Goal: Transaction & Acquisition: Purchase product/service

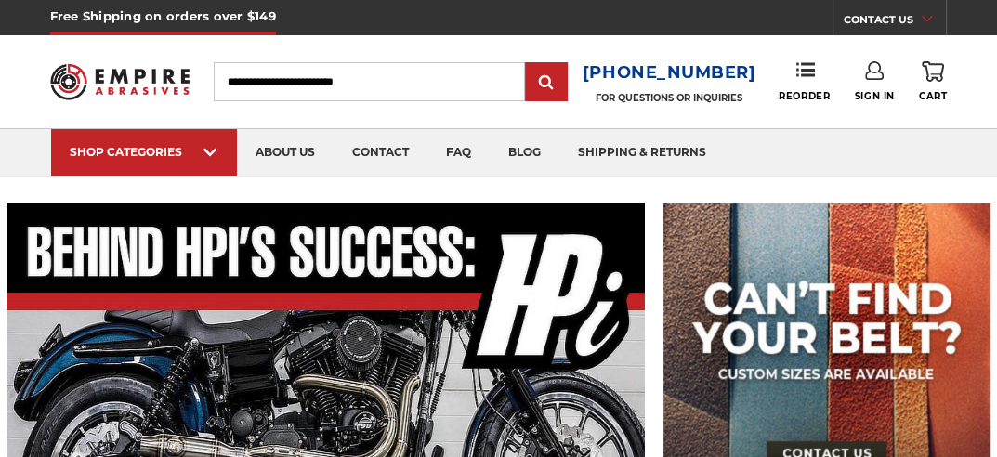
click at [305, 74] on input "Search" at bounding box center [369, 81] width 311 height 39
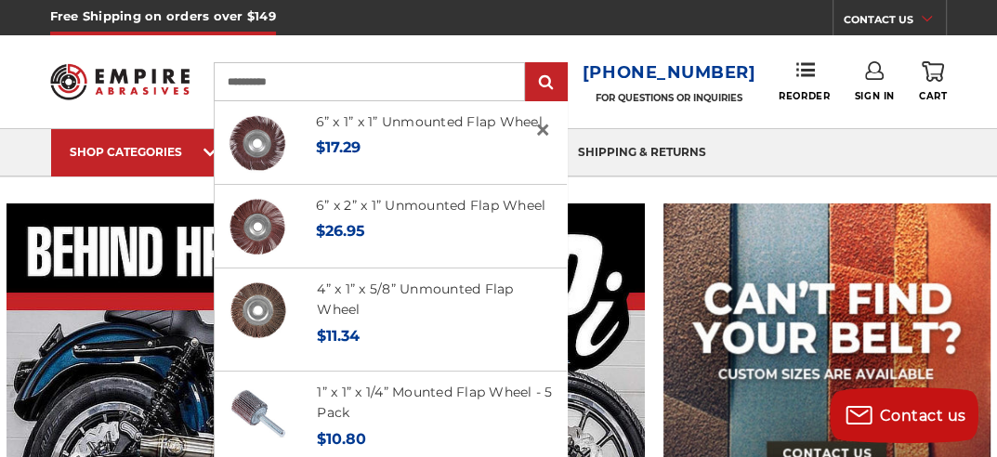
click at [230, 81] on input "**********" at bounding box center [369, 81] width 311 height 39
click at [326, 73] on input "**********" at bounding box center [369, 81] width 311 height 39
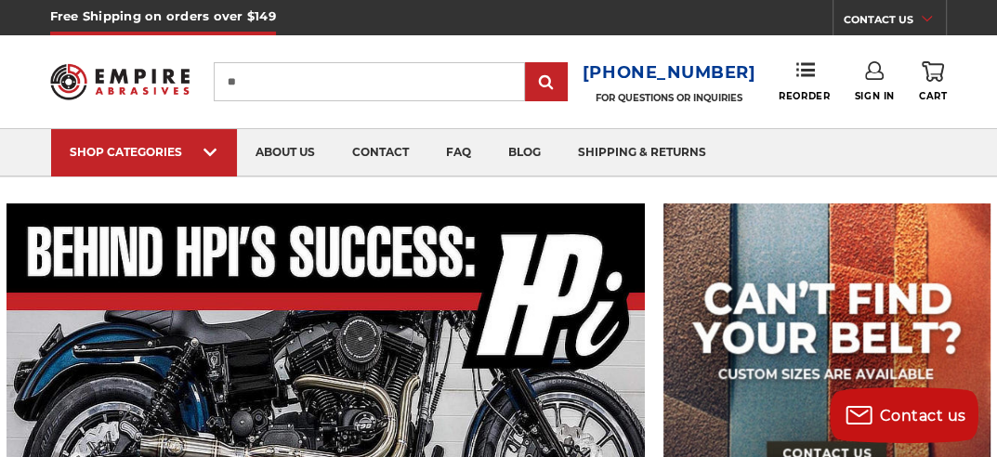
type input "*"
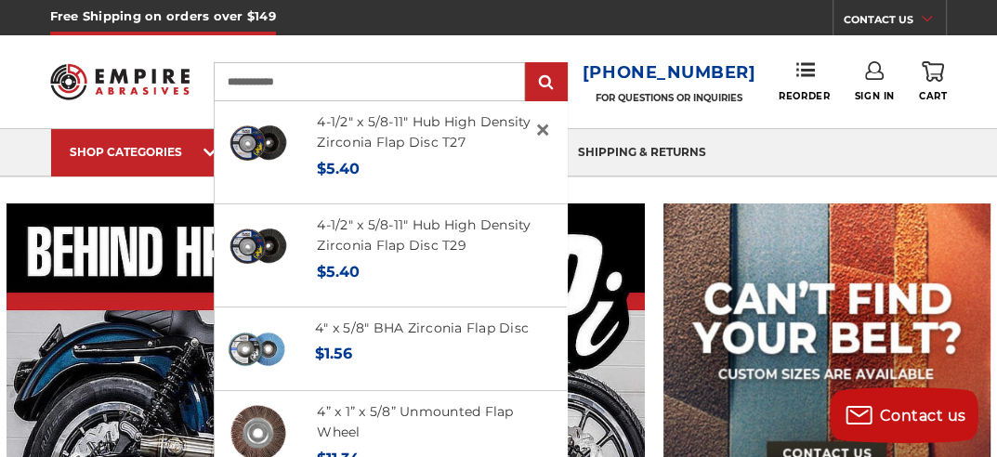
type input "**********"
click at [528, 64] on input "submit" at bounding box center [546, 82] width 37 height 37
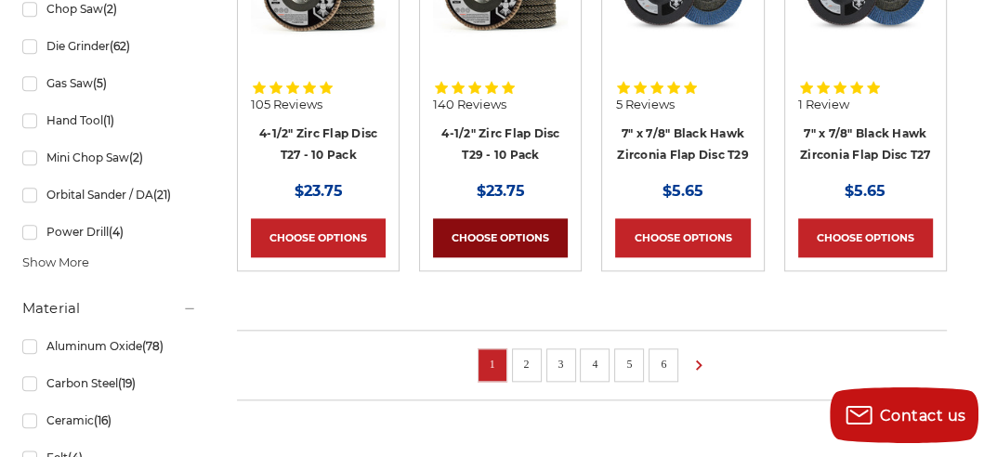
scroll to position [1487, 0]
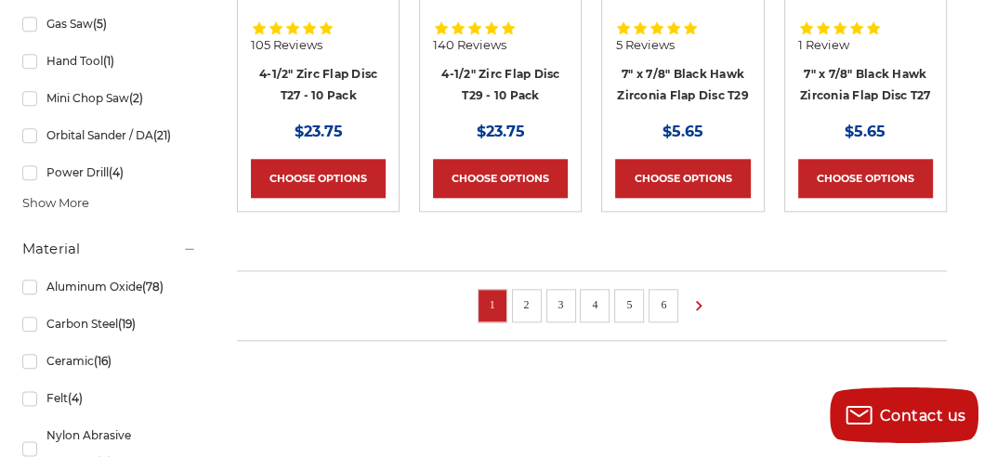
click at [531, 296] on link "2" at bounding box center [527, 305] width 19 height 20
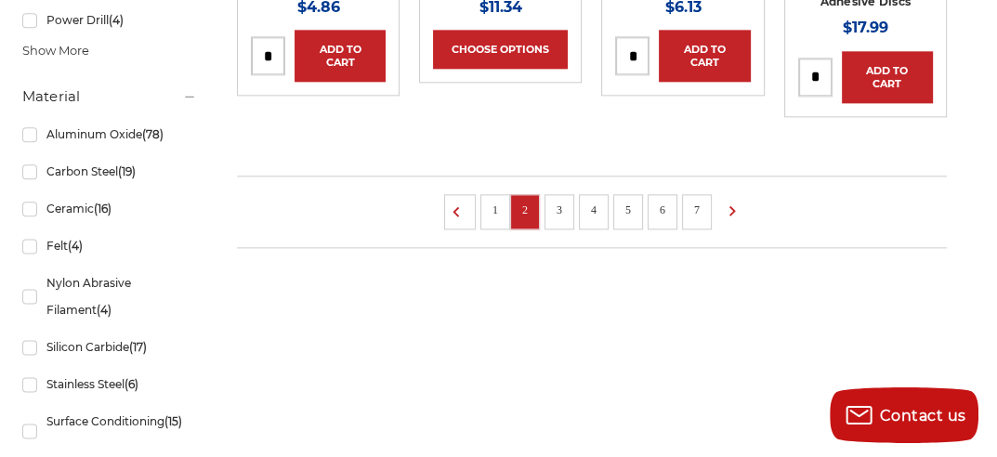
scroll to position [1673, 0]
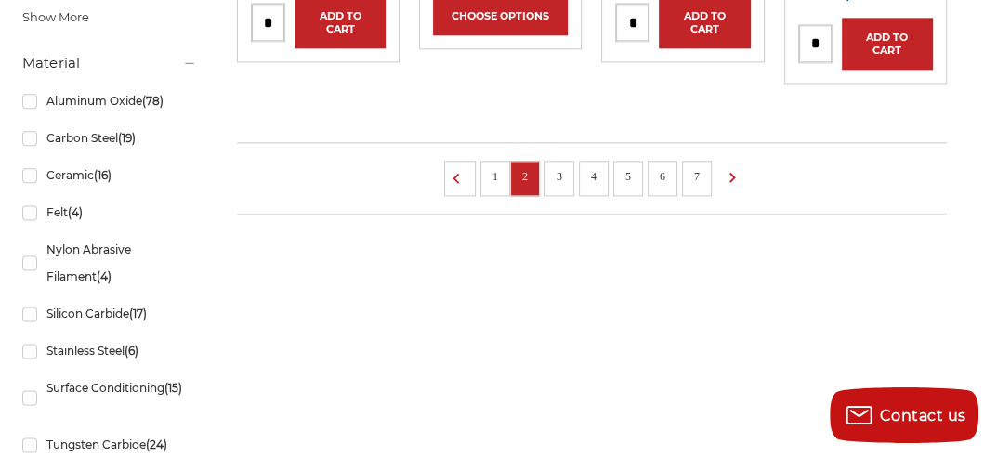
click at [559, 166] on link "3" at bounding box center [559, 176] width 19 height 20
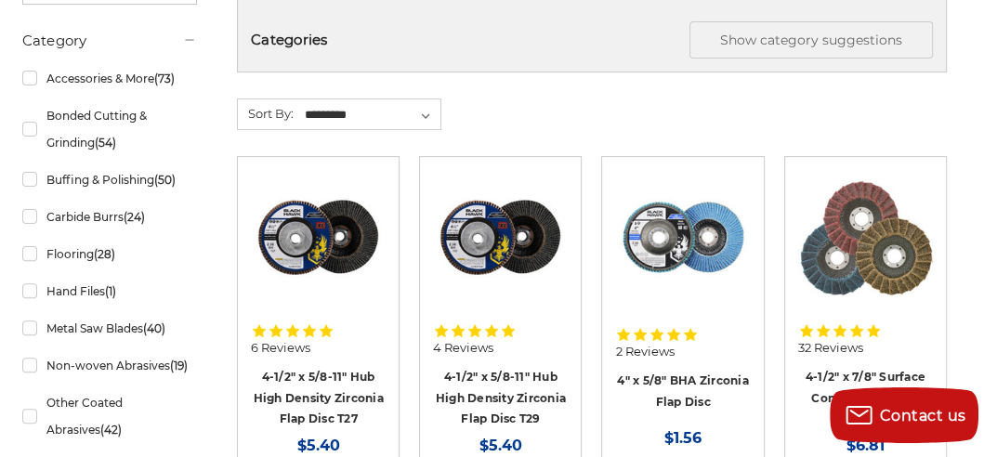
scroll to position [465, 0]
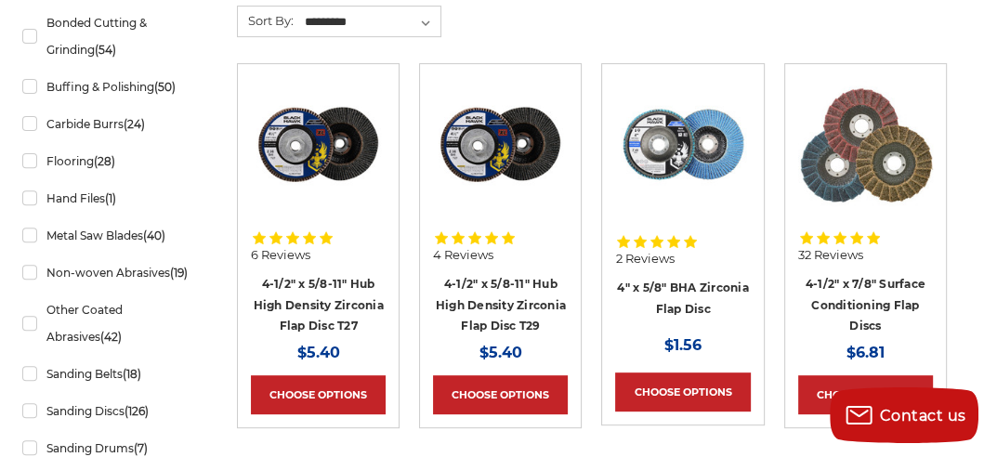
click at [507, 138] on img at bounding box center [500, 144] width 135 height 135
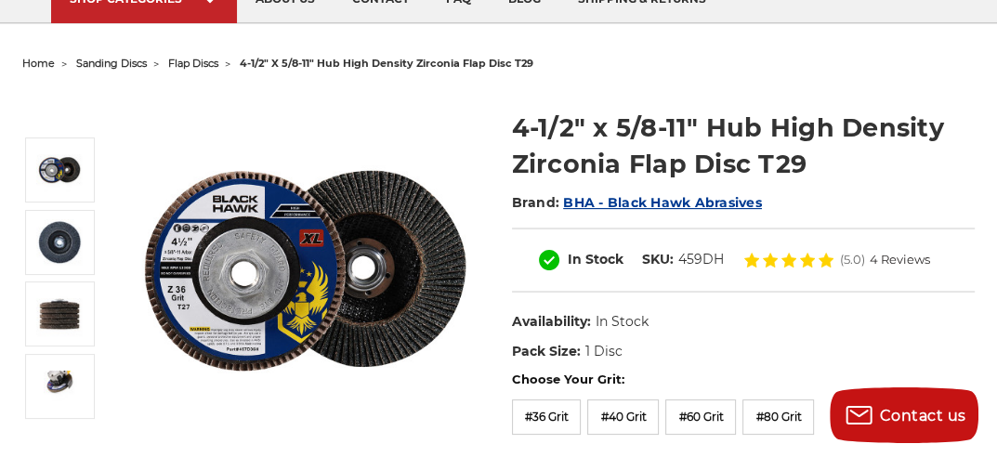
scroll to position [186, 0]
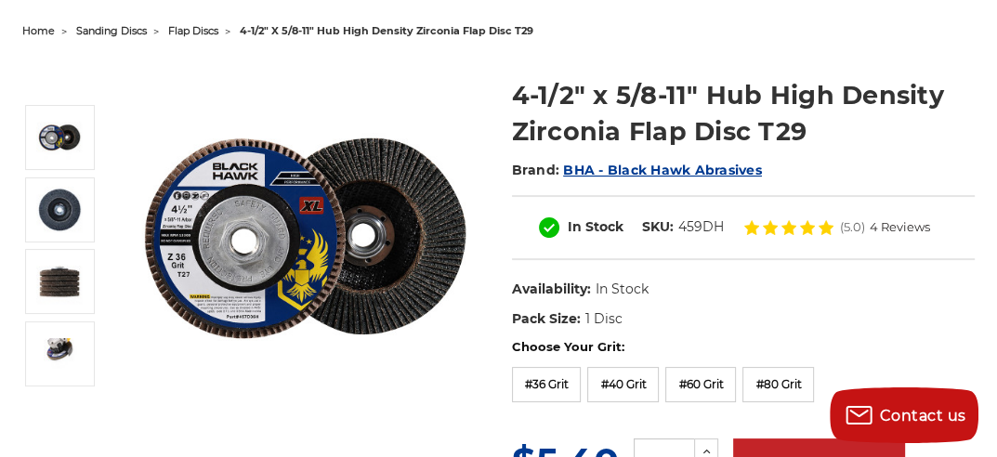
click at [184, 262] on img at bounding box center [306, 239] width 362 height 362
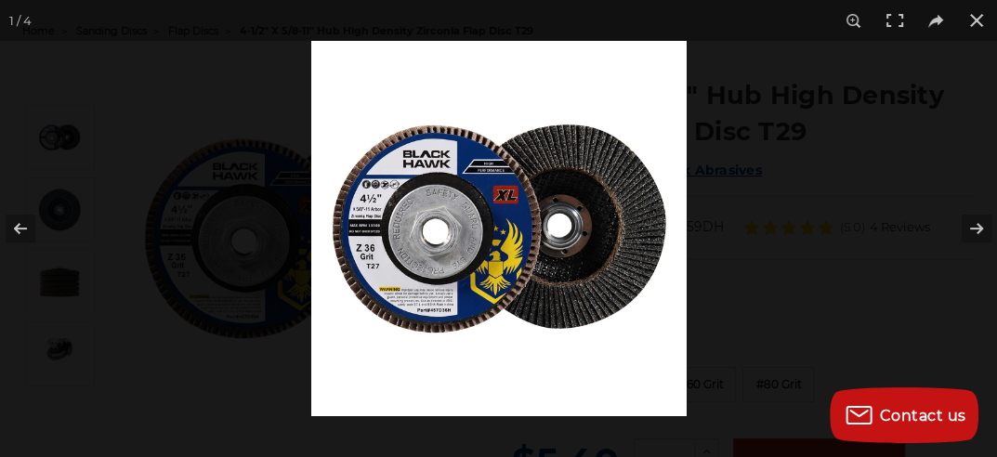
click at [453, 270] on img at bounding box center [498, 228] width 375 height 375
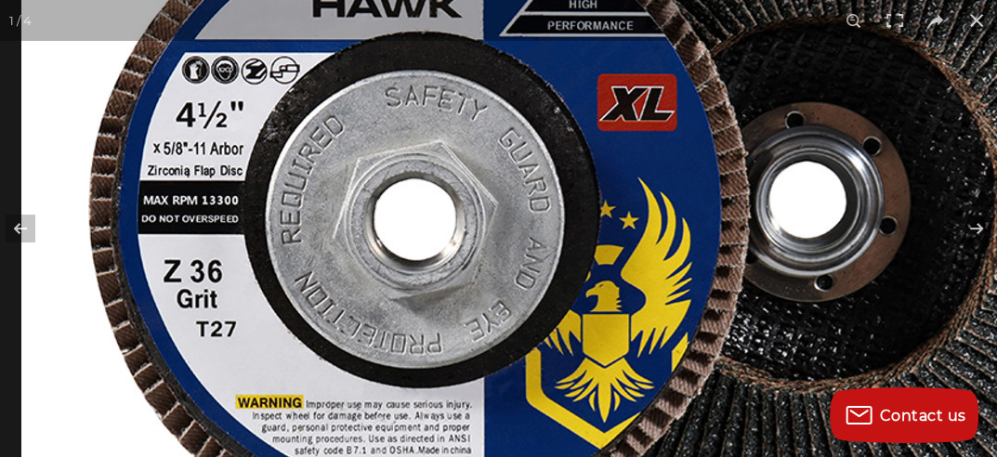
click at [253, 166] on img at bounding box center [616, 210] width 1190 height 1190
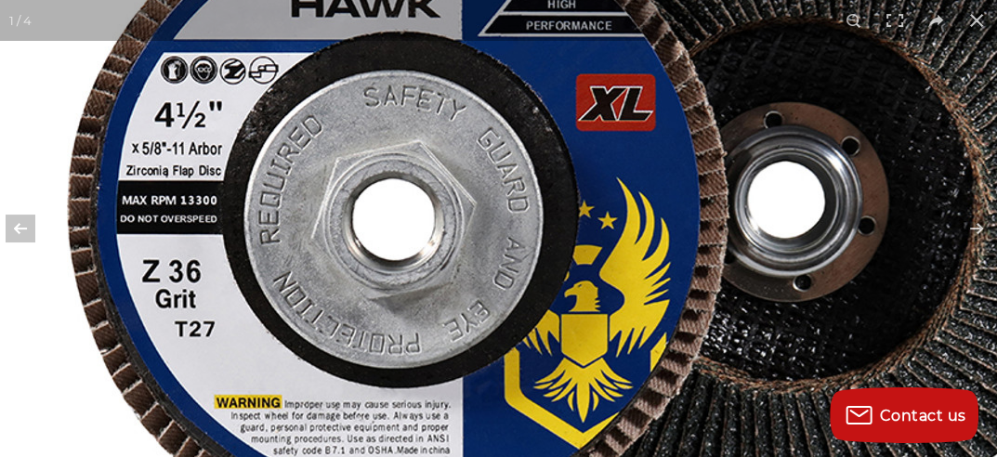
click at [579, 222] on img at bounding box center [595, 210] width 1190 height 1190
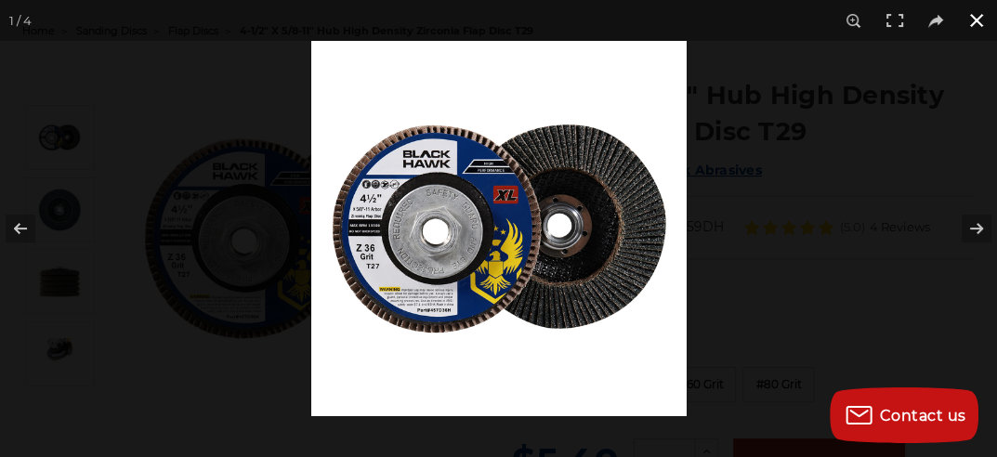
click at [253, 224] on div at bounding box center [498, 228] width 997 height 457
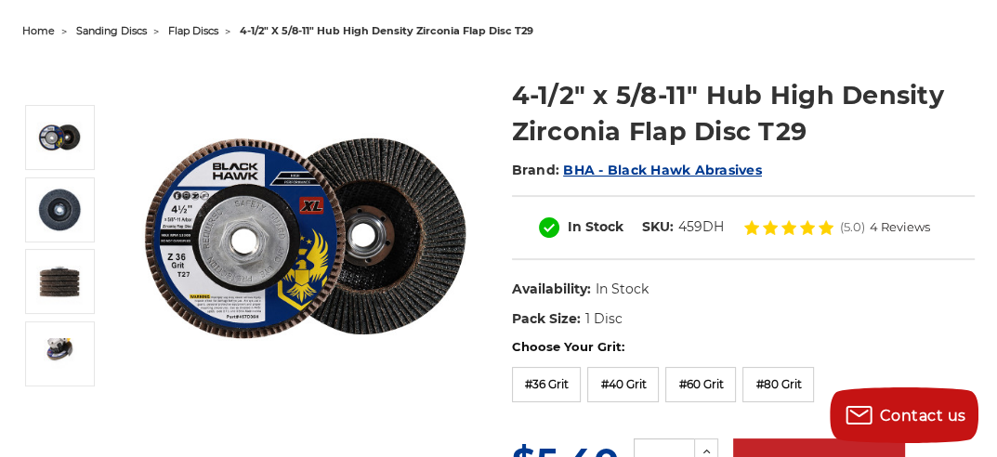
scroll to position [279, 0]
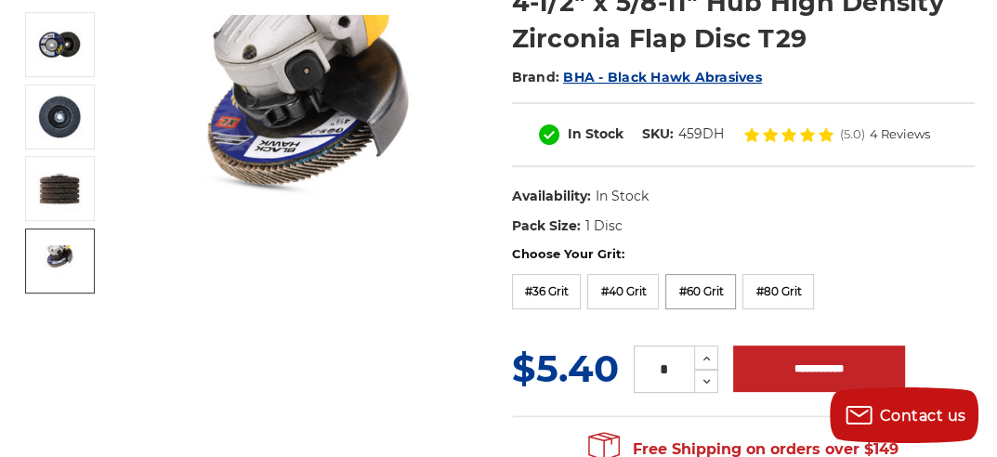
click at [698, 287] on label "#60 Grit" at bounding box center [700, 291] width 71 height 35
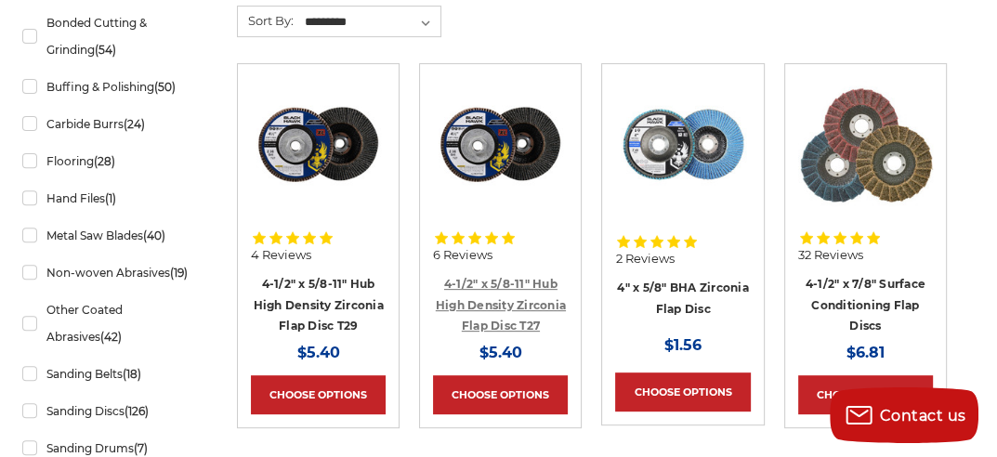
click at [498, 279] on link "4-1/2" x 5/8-11" Hub High Density Zirconia Flap Disc T27" at bounding box center [501, 305] width 130 height 56
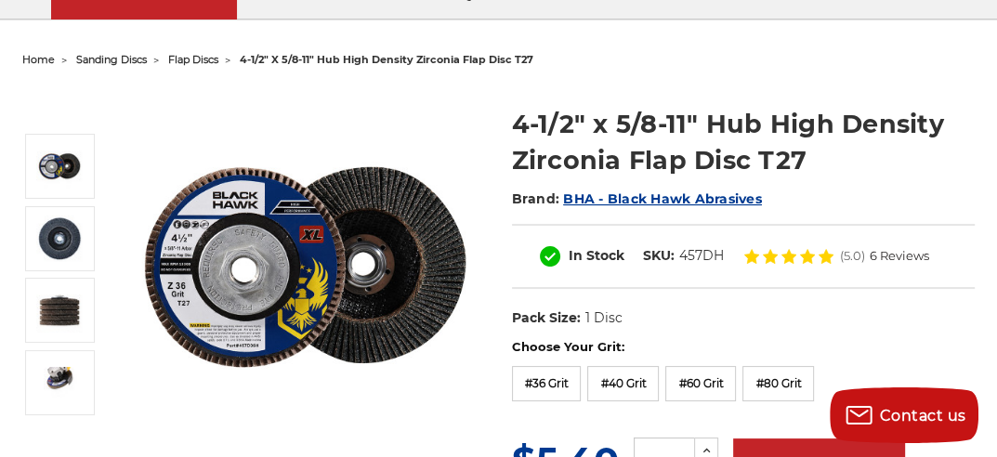
scroll to position [186, 0]
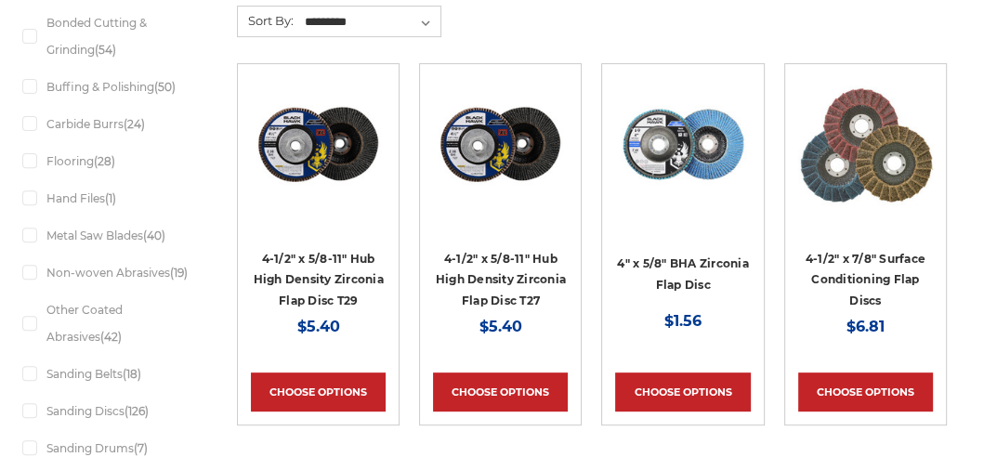
scroll to position [73, 0]
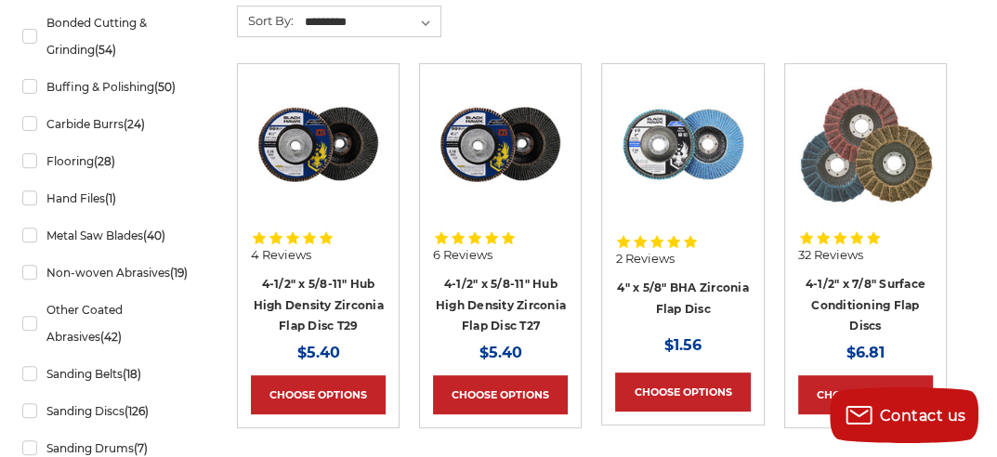
scroll to position [0, 0]
click at [319, 165] on img at bounding box center [318, 144] width 135 height 135
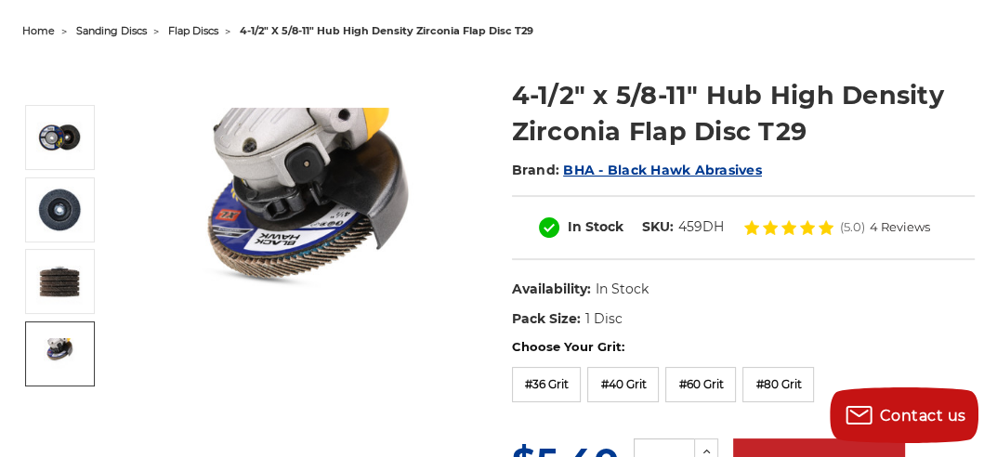
click at [56, 352] on img at bounding box center [59, 353] width 46 height 31
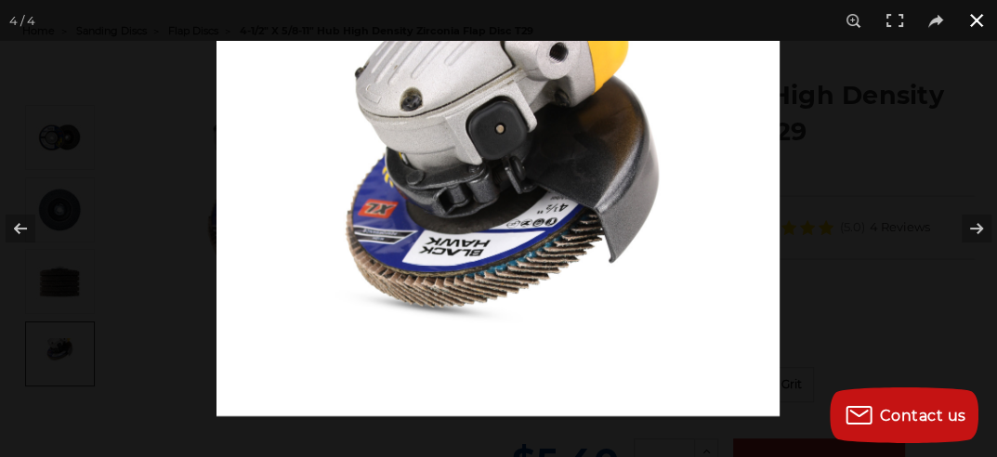
click at [20, 150] on div at bounding box center [498, 228] width 997 height 457
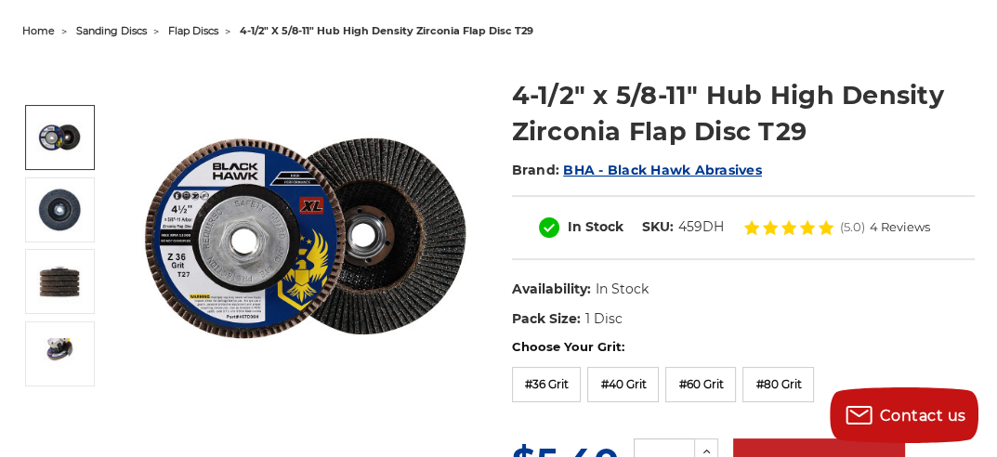
scroll to position [279, 0]
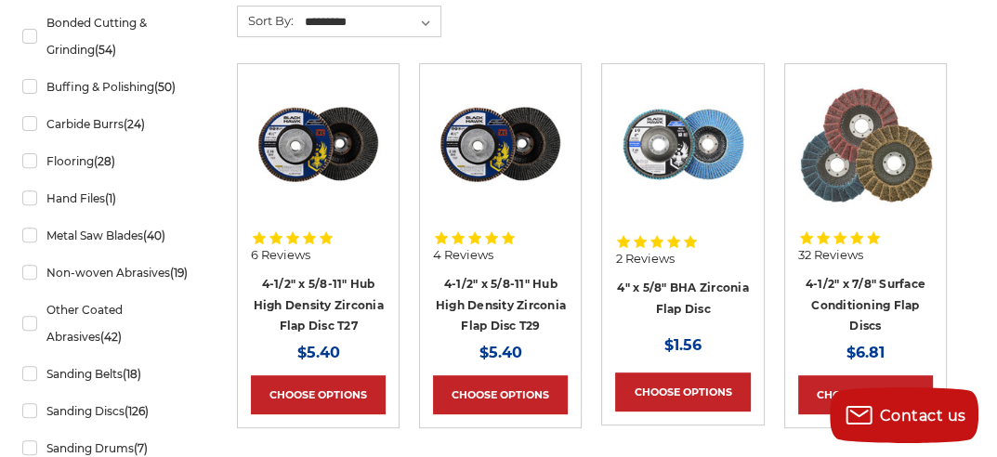
click at [688, 153] on img at bounding box center [682, 144] width 135 height 135
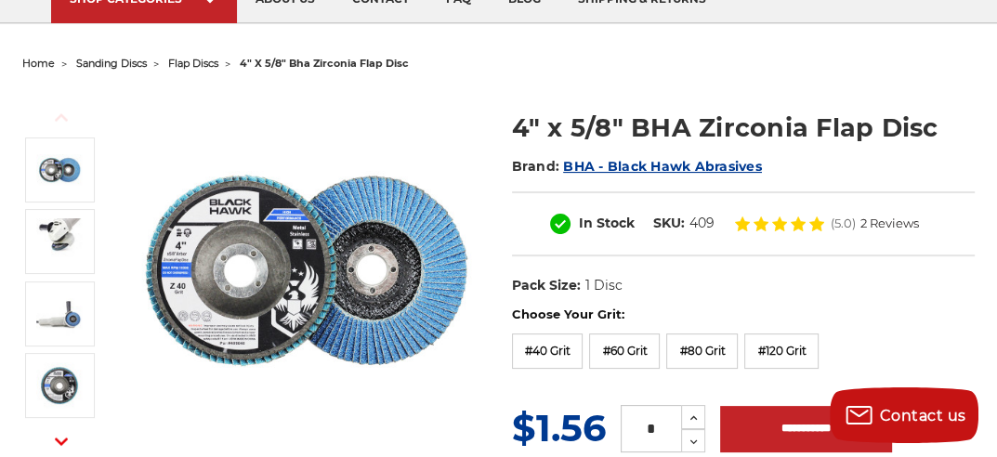
scroll to position [186, 0]
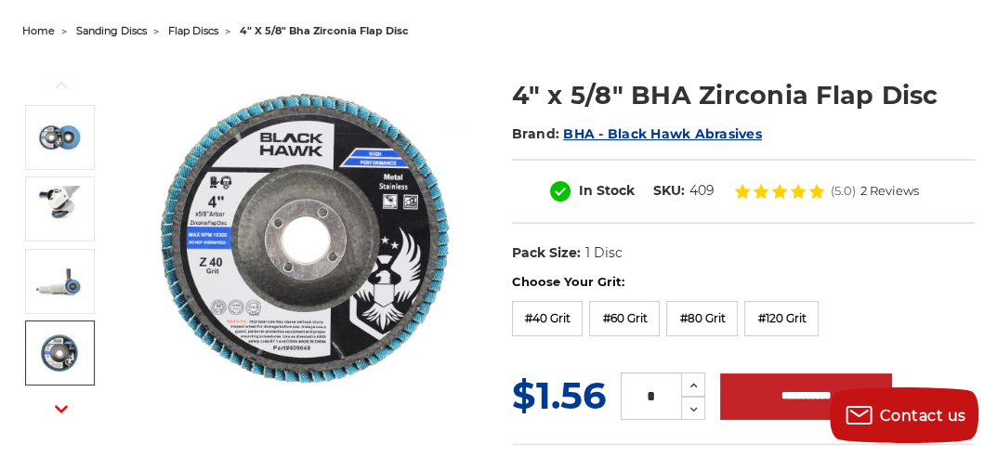
click at [63, 412] on icon "button" at bounding box center [61, 408] width 13 height 13
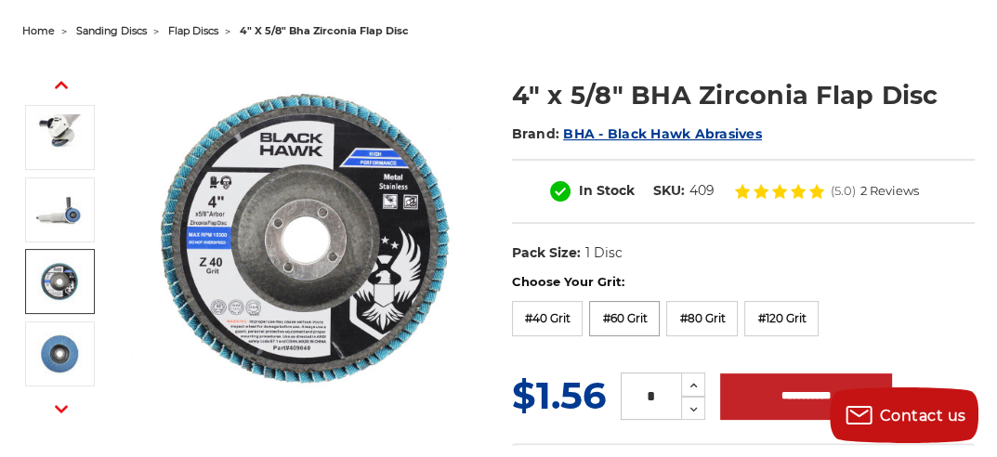
click at [613, 315] on label "#60 Grit" at bounding box center [624, 318] width 71 height 35
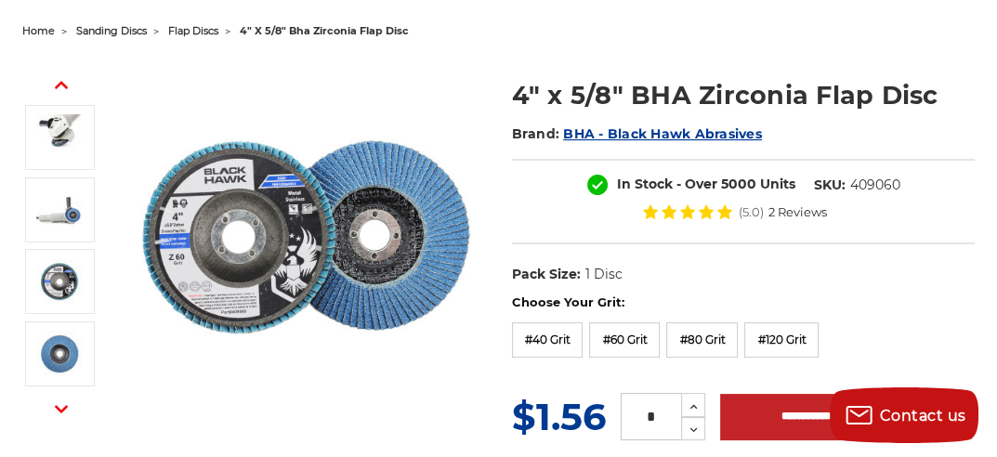
scroll to position [279, 0]
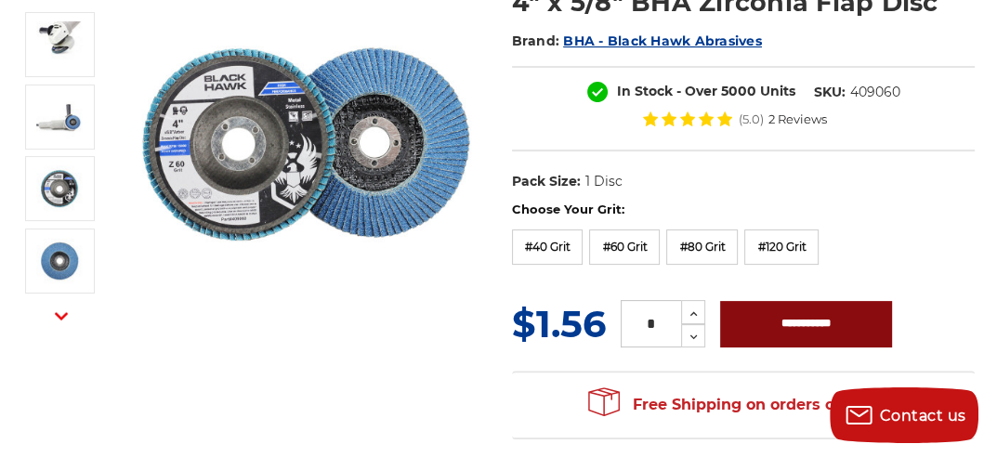
click at [800, 317] on input "**********" at bounding box center [806, 324] width 172 height 46
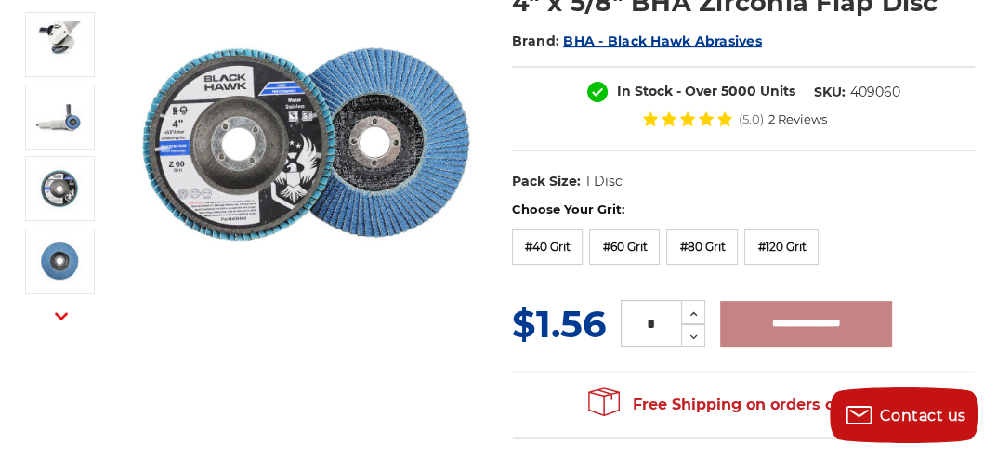
type input "**********"
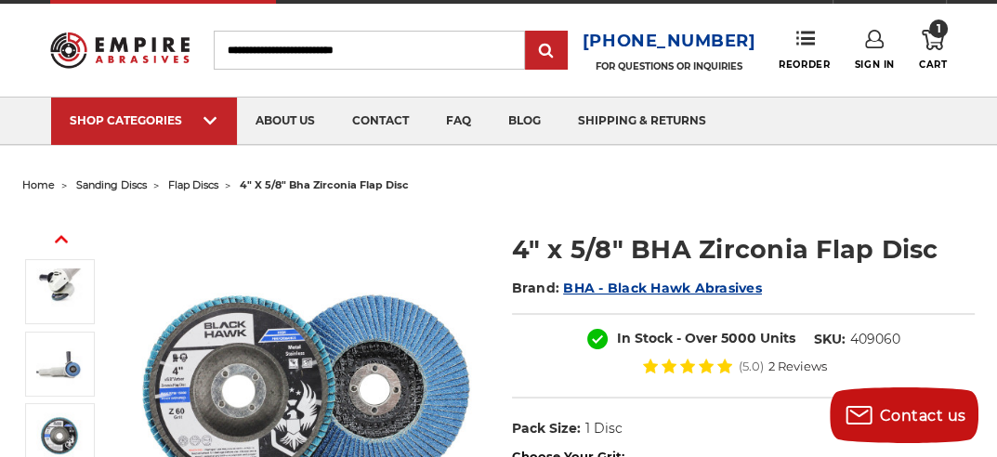
scroll to position [0, 0]
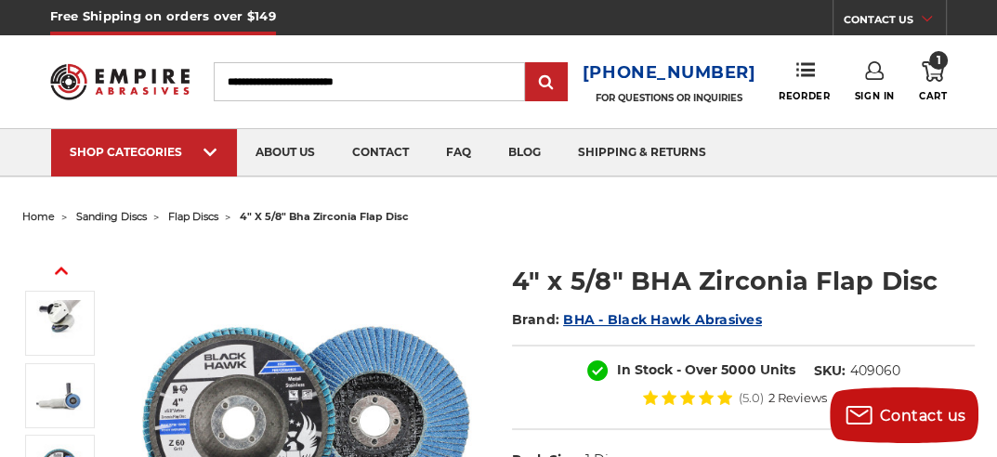
click at [939, 69] on span "1" at bounding box center [938, 60] width 19 height 19
